Goal: Check status: Check status

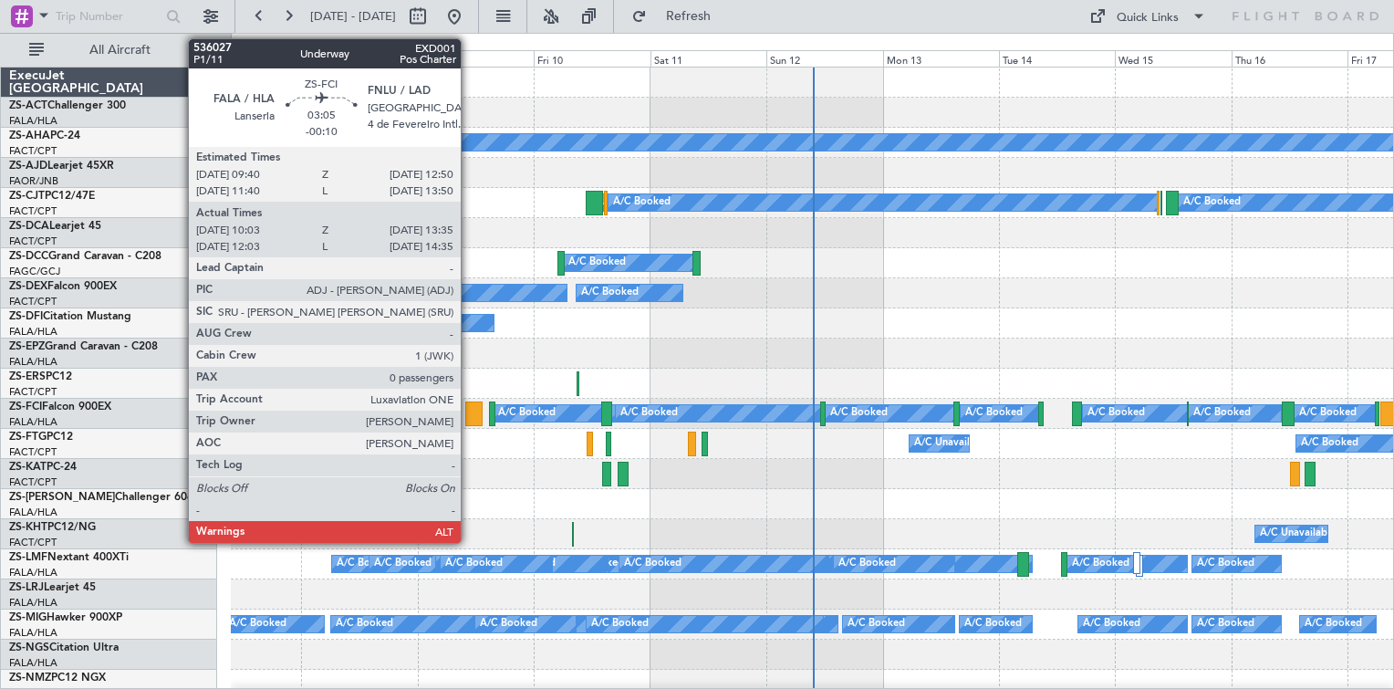
click at [469, 410] on div at bounding box center [473, 413] width 17 height 25
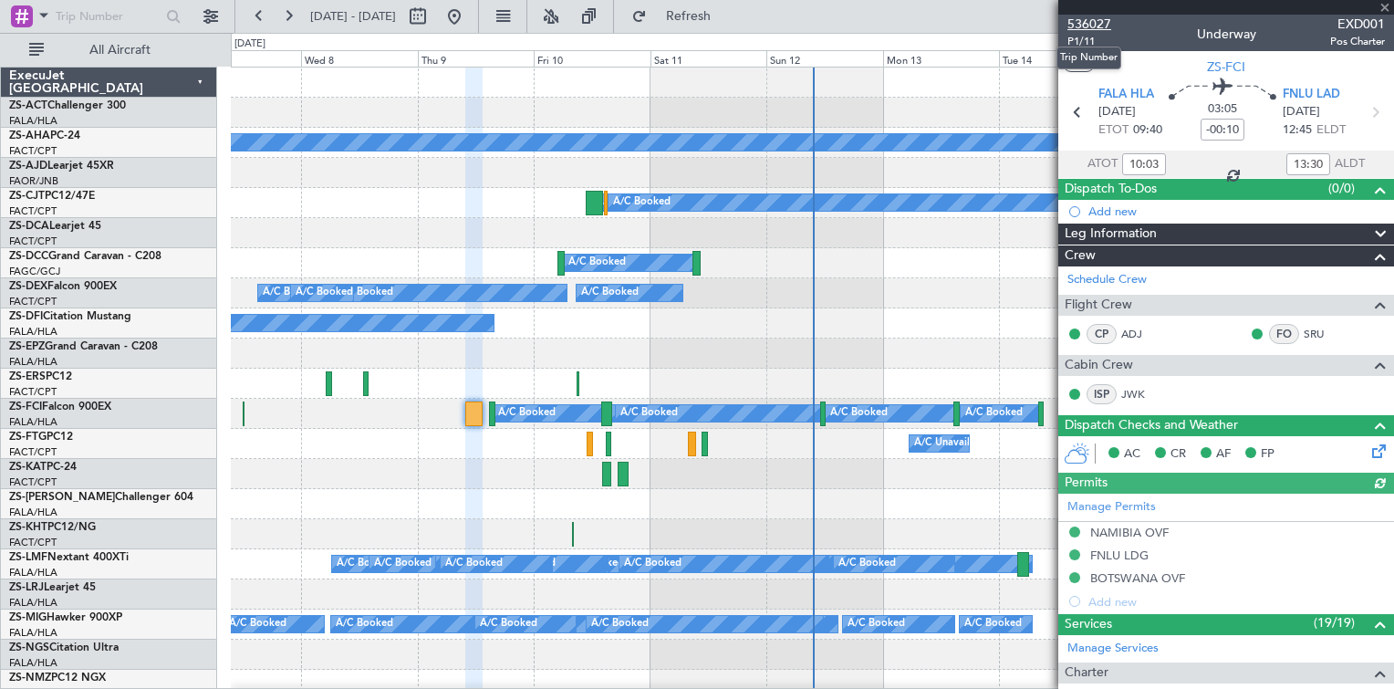
click at [1086, 23] on span "536027" at bounding box center [1089, 24] width 44 height 19
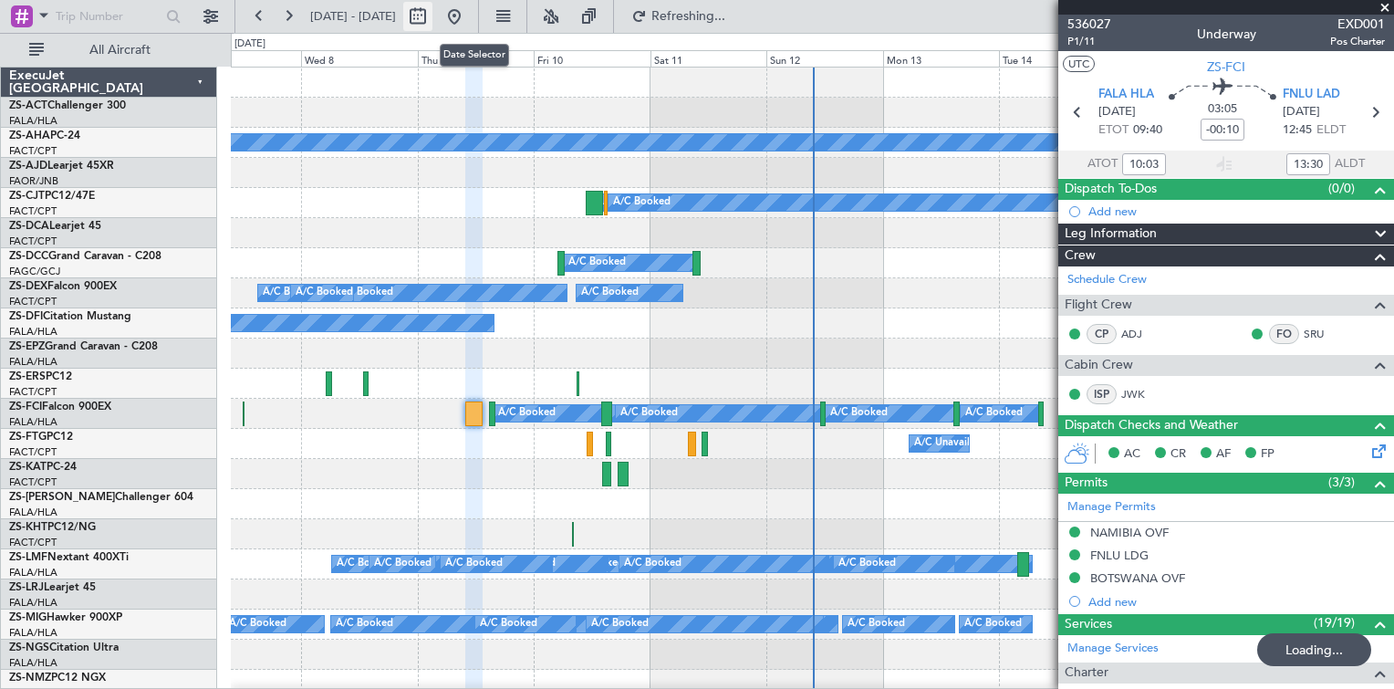
click at [432, 14] on button at bounding box center [417, 16] width 29 height 29
select select "10"
select select "2025"
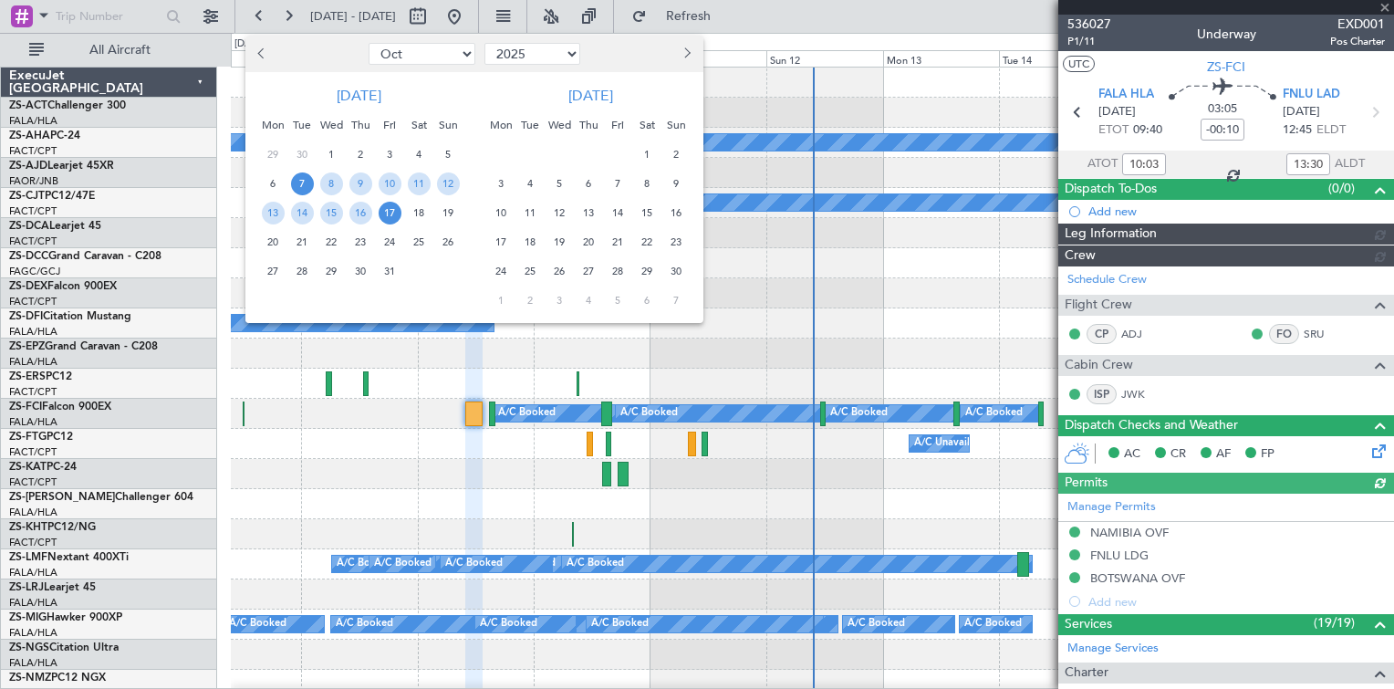
click at [261, 51] on span "Previous month" at bounding box center [263, 52] width 11 height 11
select select "9"
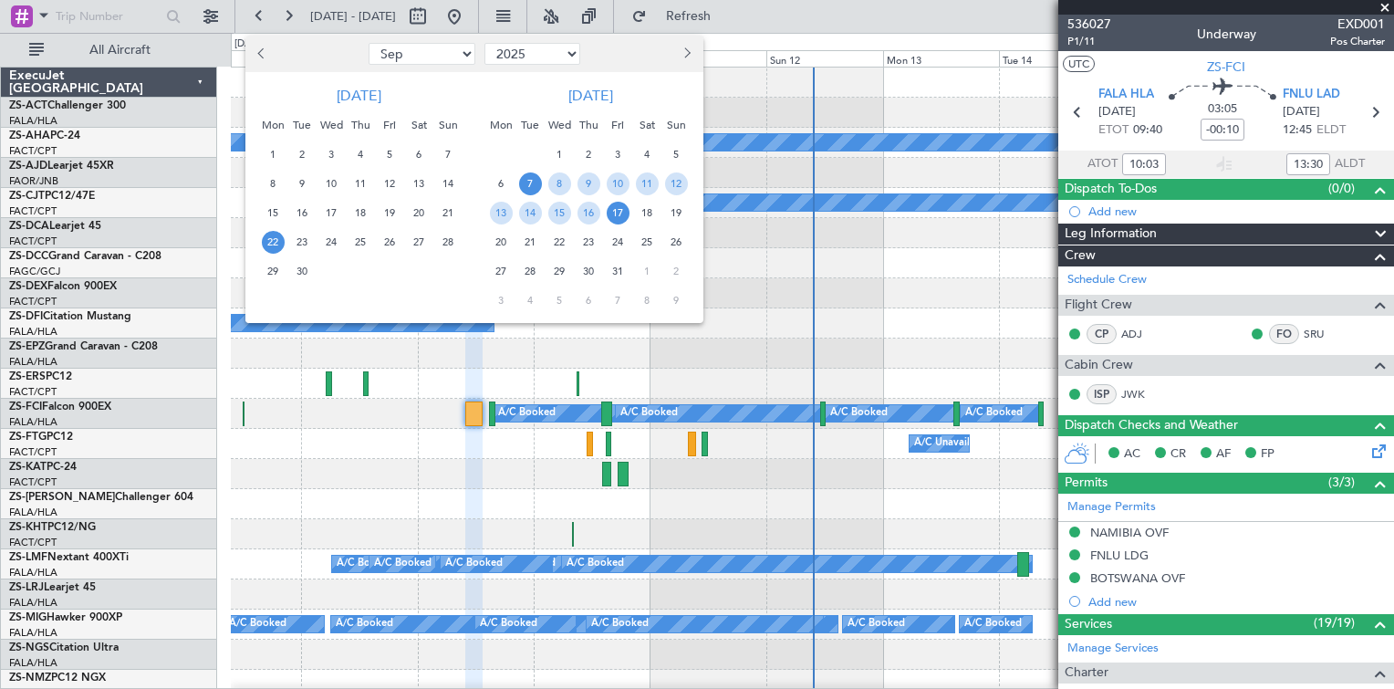
click at [270, 245] on span "22" at bounding box center [273, 242] width 23 height 23
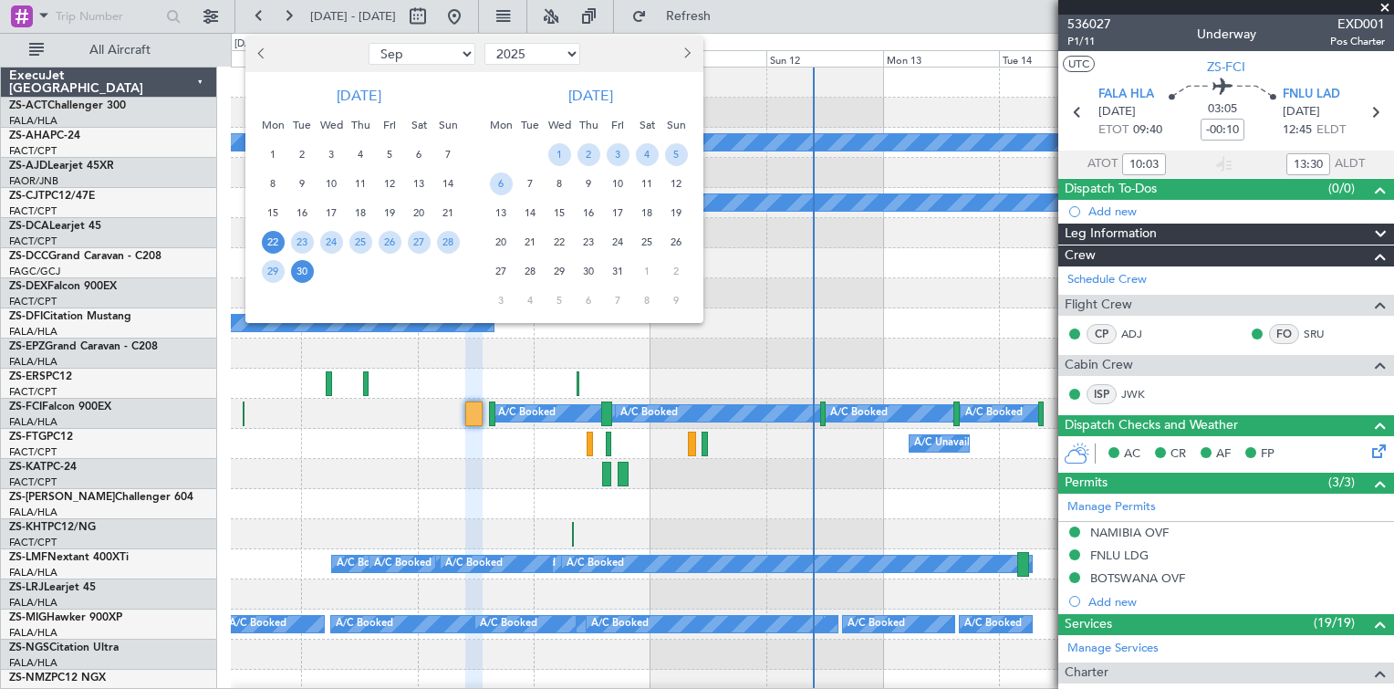
click at [301, 276] on span "30" at bounding box center [302, 271] width 23 height 23
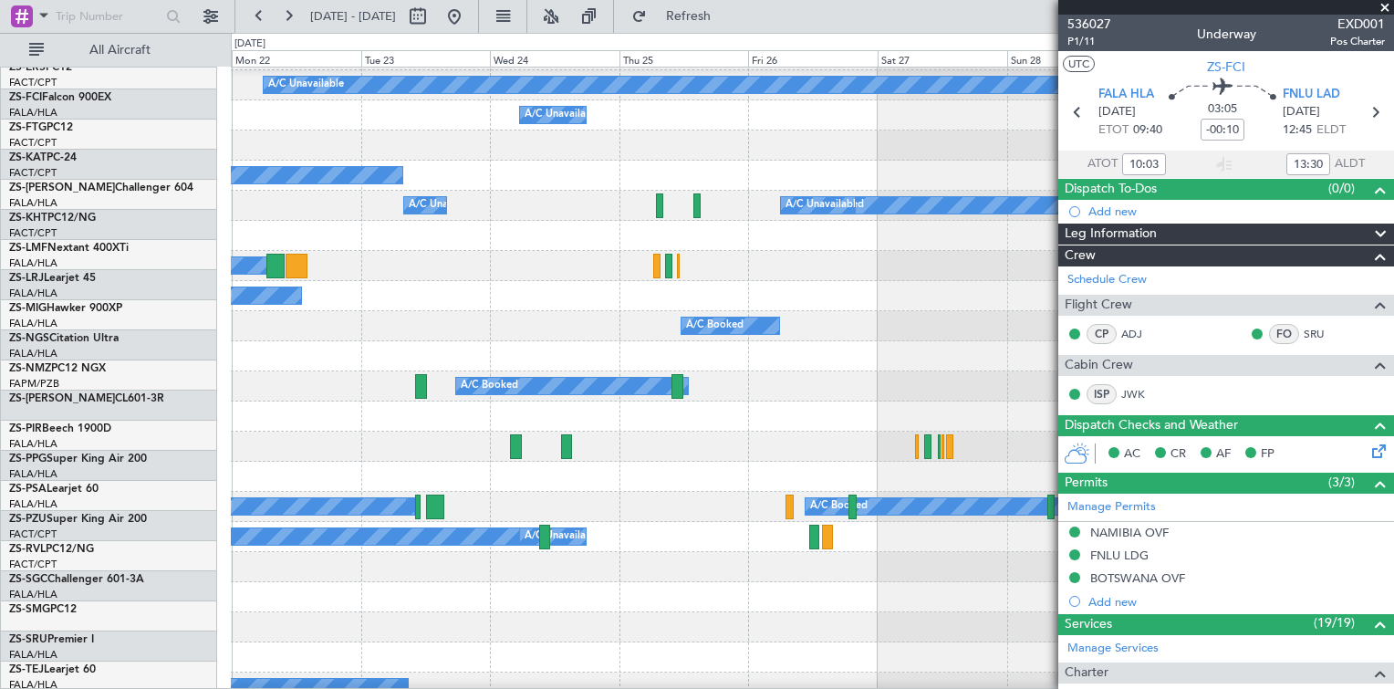
scroll to position [331, 0]
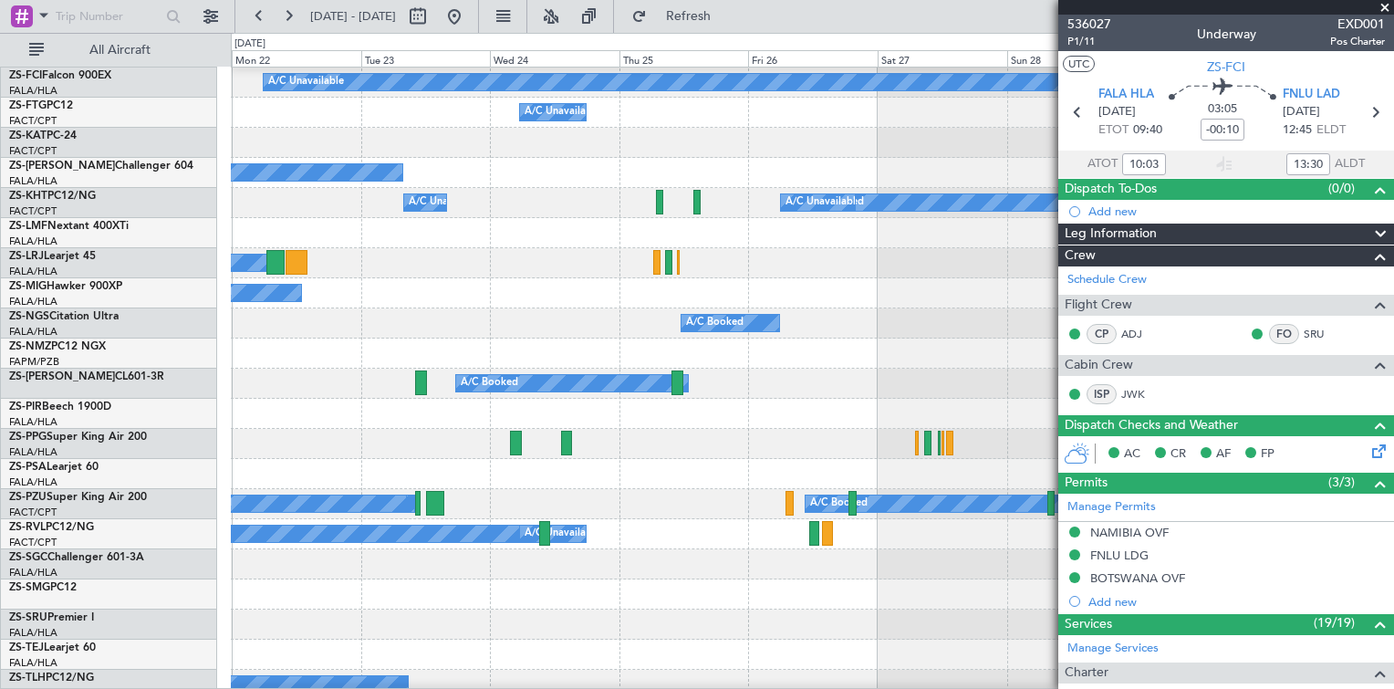
click at [1388, 5] on span at bounding box center [1385, 8] width 18 height 16
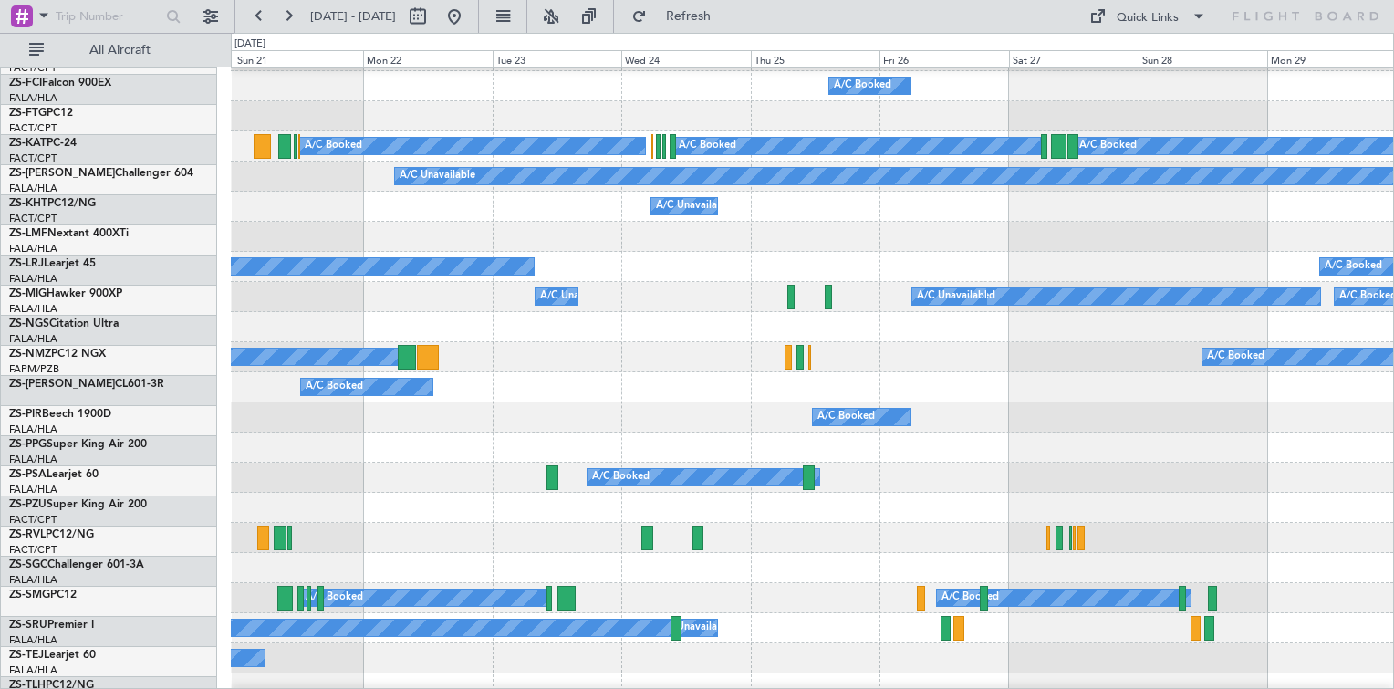
scroll to position [207, 0]
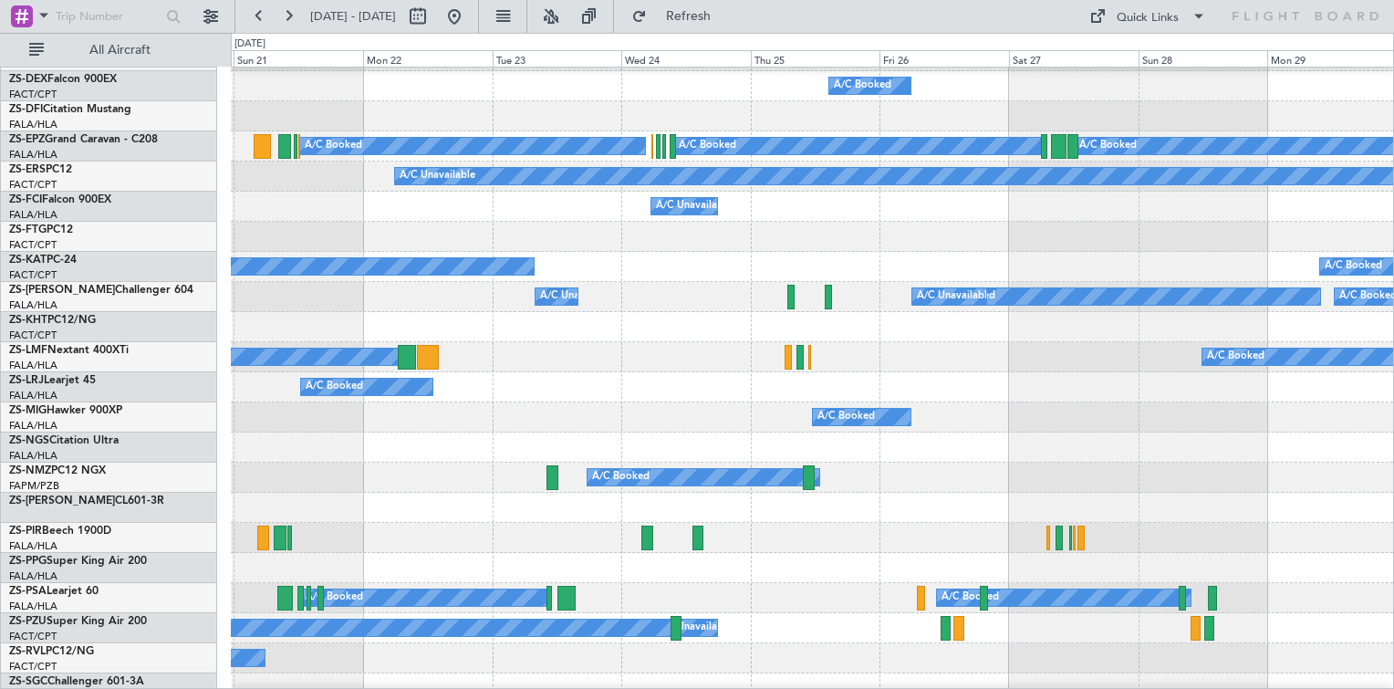
click at [1393, 429] on html "[DATE] - [DATE] Refresh Quick Links All Aircraft A/C Booked A/C Booked A/C Book…" at bounding box center [697, 344] width 1394 height 689
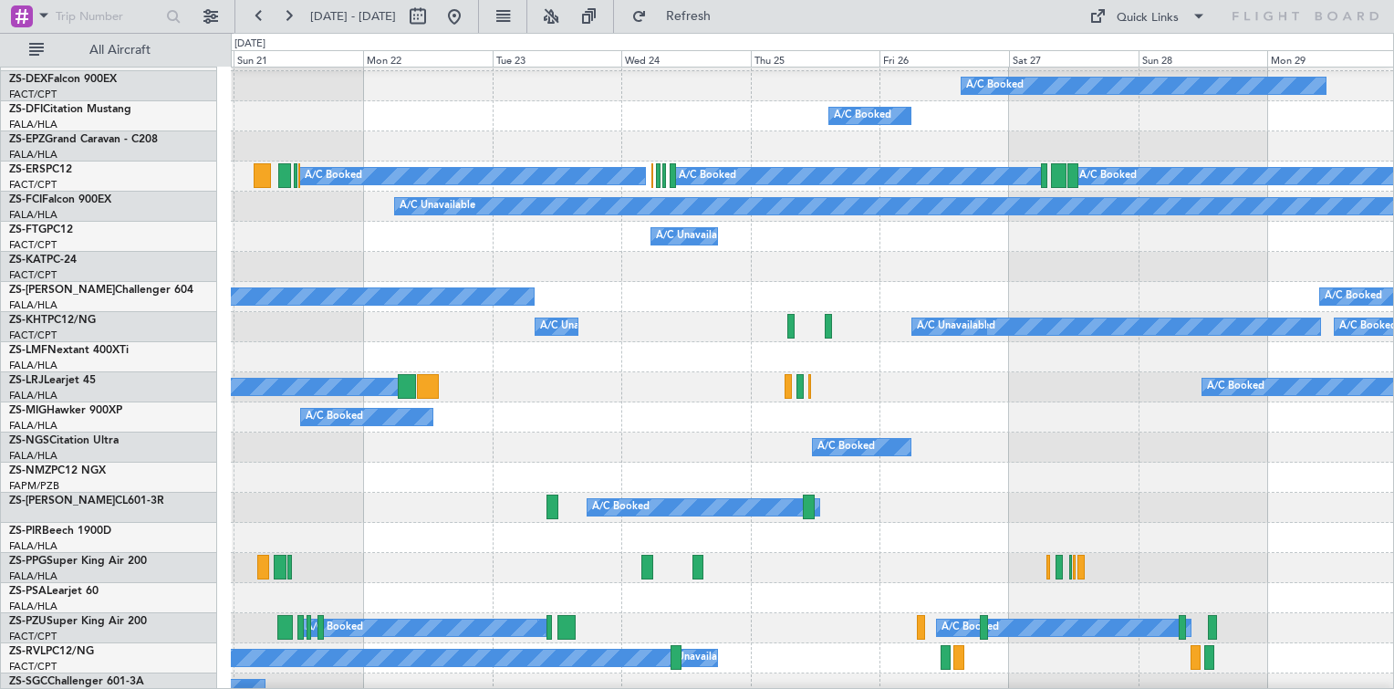
click at [1379, 402] on div "A/C Booked A/C Booked" at bounding box center [812, 387] width 1162 height 30
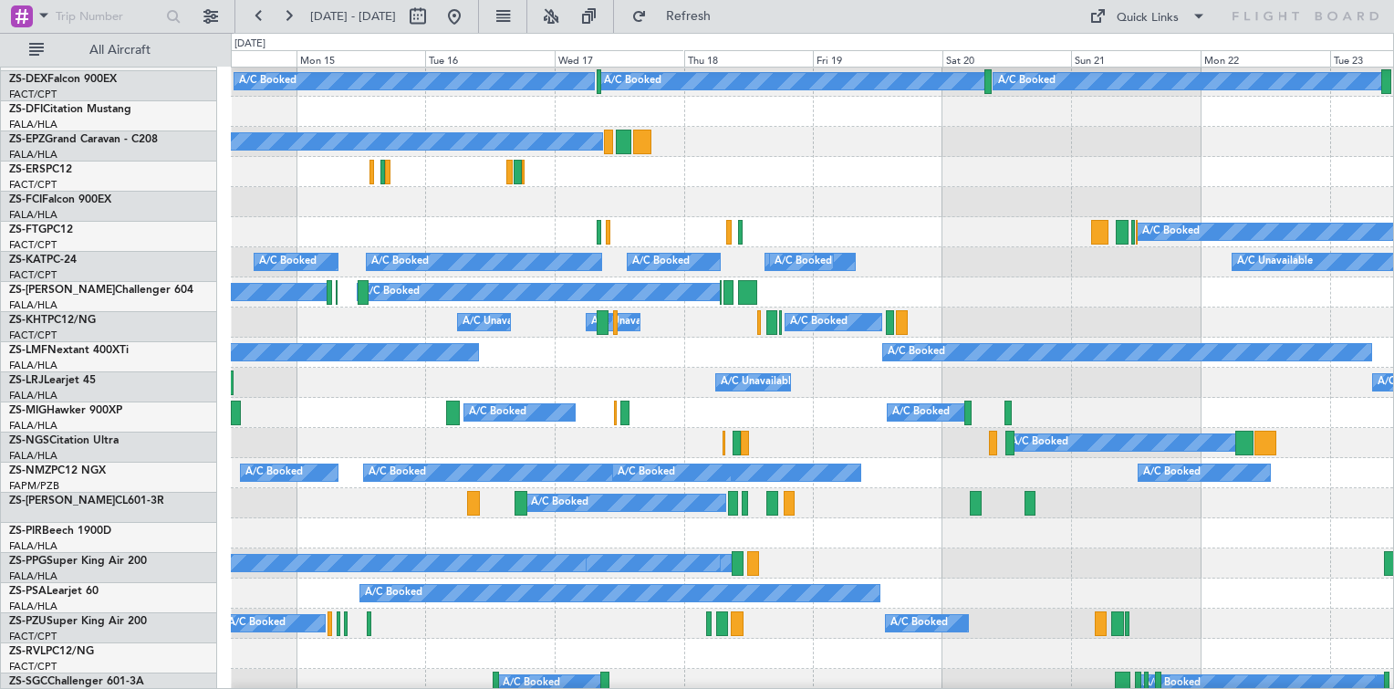
scroll to position [151, 0]
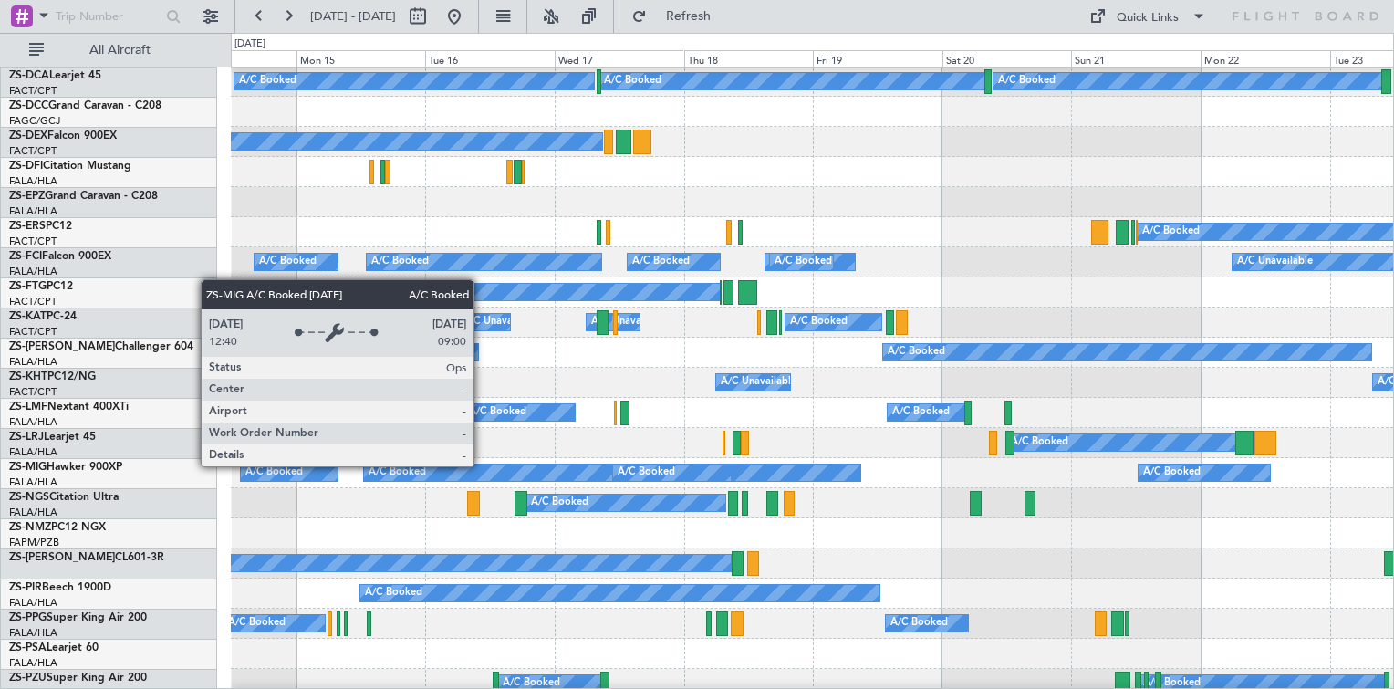
click at [859, 464] on div "A/C Booked" at bounding box center [611, 472] width 495 height 16
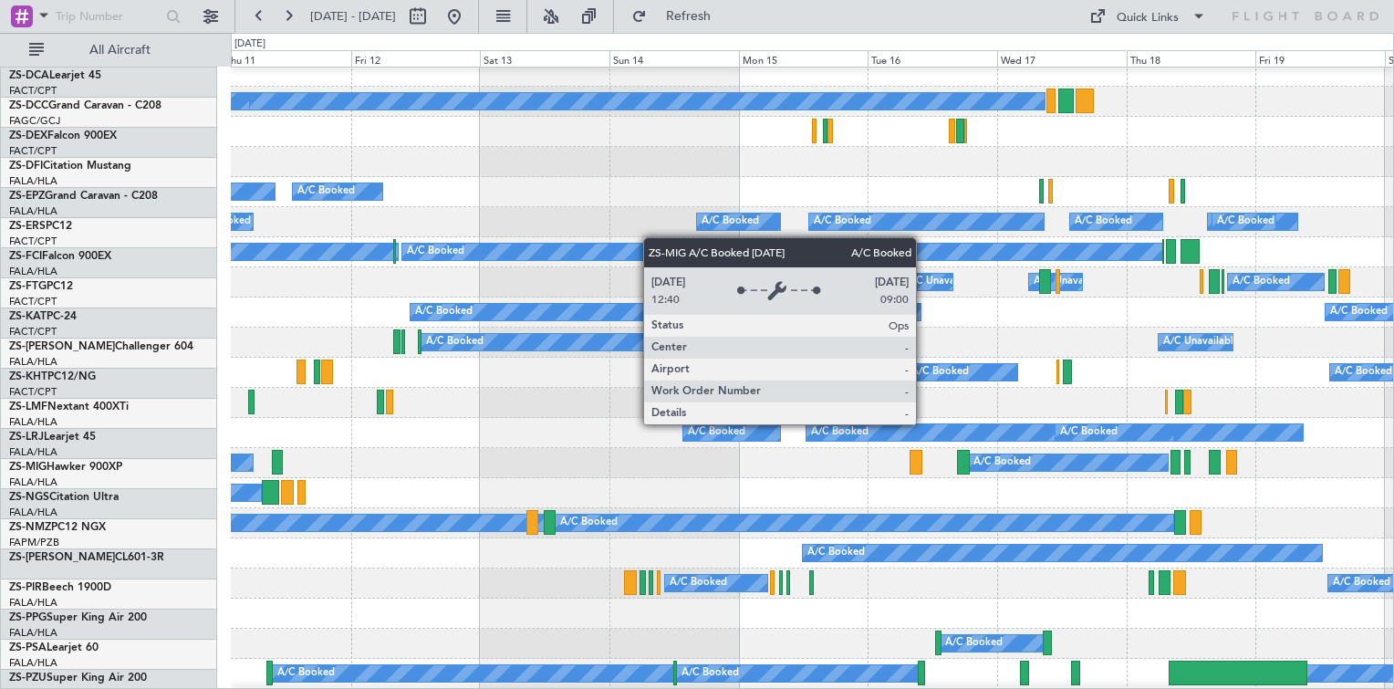
scroll to position [192, 0]
